Goal: Information Seeking & Learning: Learn about a topic

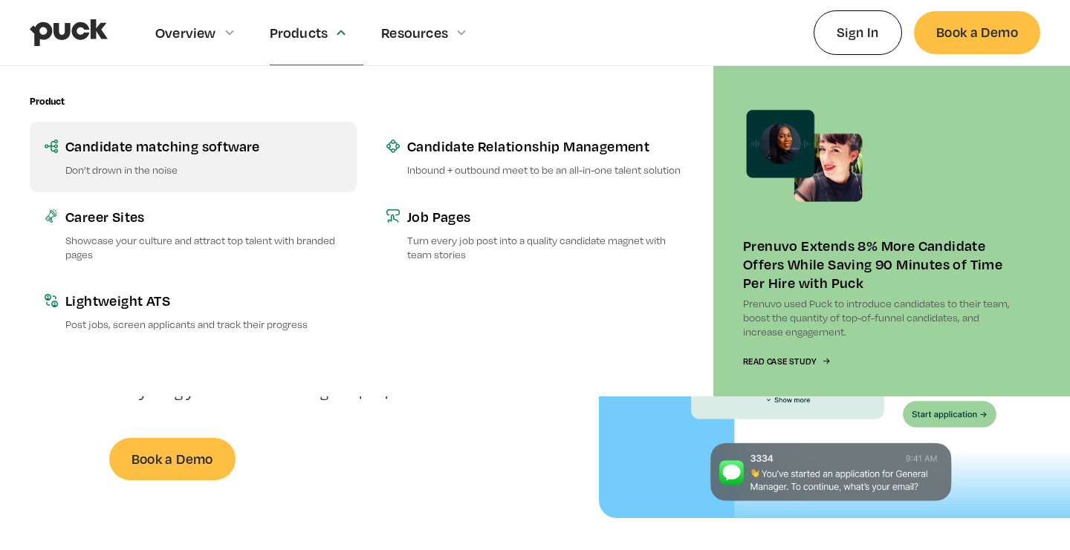
click at [201, 152] on div "Candidate matching software" at bounding box center [203, 146] width 276 height 19
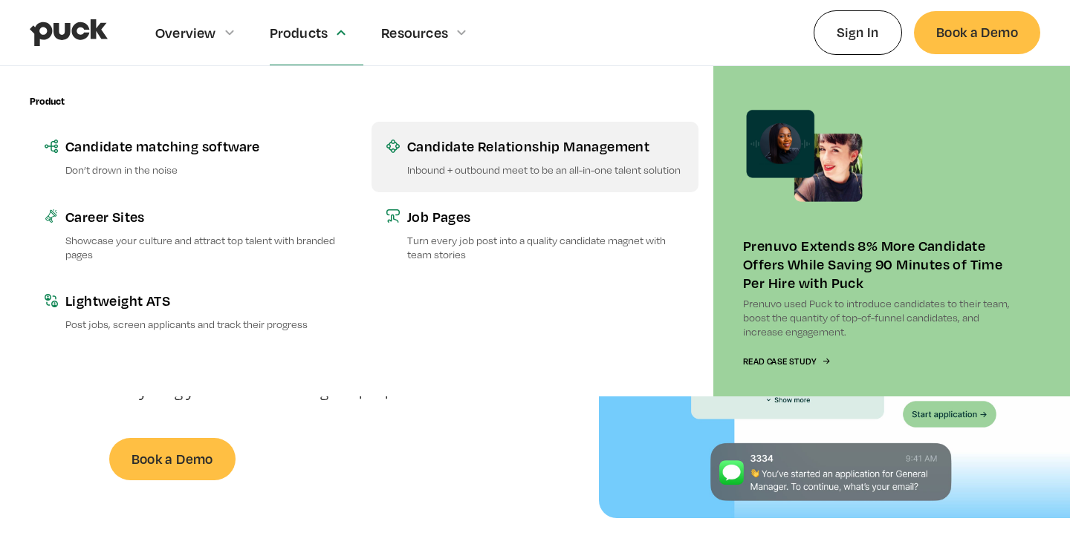
click at [547, 160] on link "Candidate Relationship Management Inbound + outbound meet to be an all-in-one t…" at bounding box center [534, 157] width 327 height 70
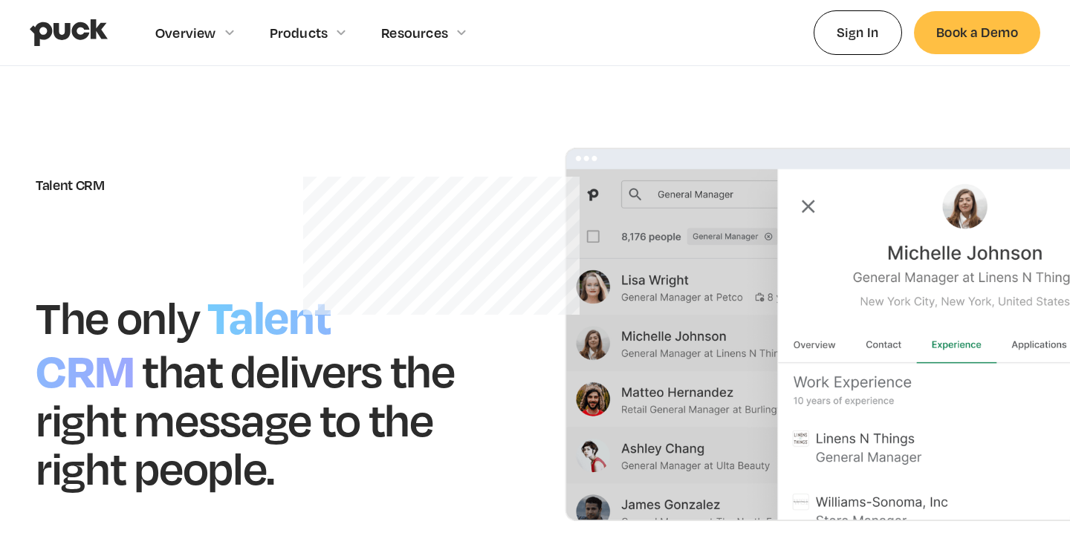
scroll to position [536, 0]
